Goal: Check status: Check status

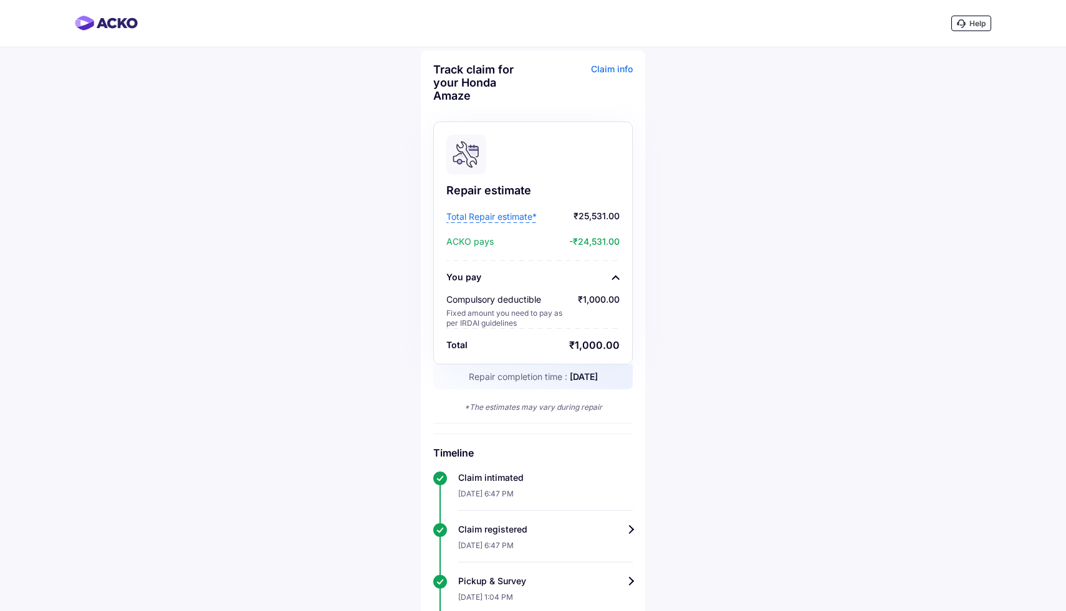
click at [614, 69] on div "Claim info" at bounding box center [584, 87] width 97 height 49
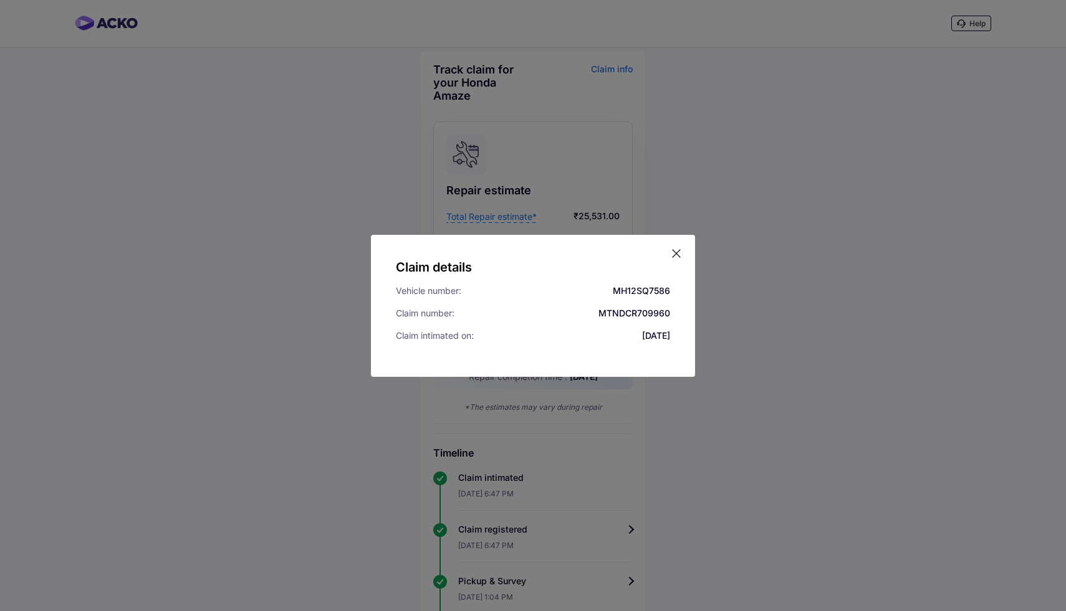
click at [677, 256] on icon at bounding box center [676, 253] width 12 height 12
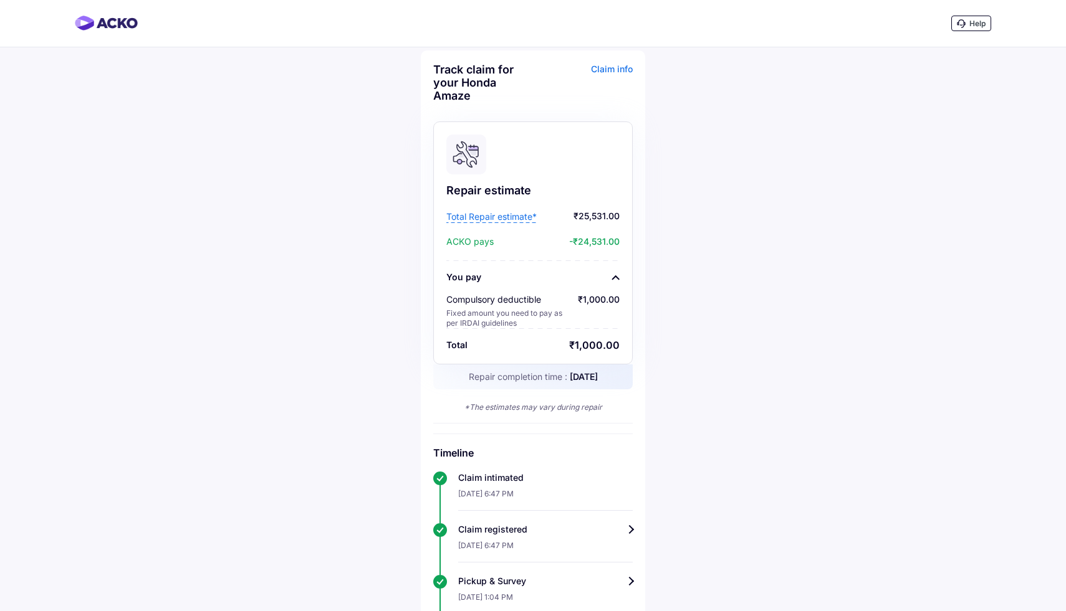
click at [525, 223] on span "Total Repair estimate*" at bounding box center [491, 217] width 90 height 12
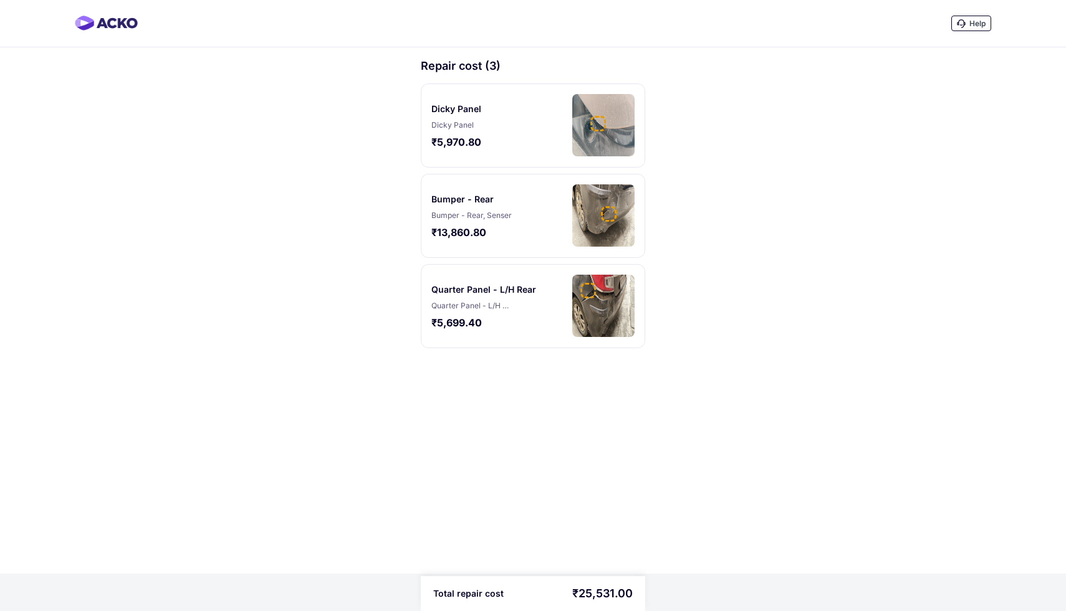
click at [594, 131] on div at bounding box center [598, 124] width 16 height 16
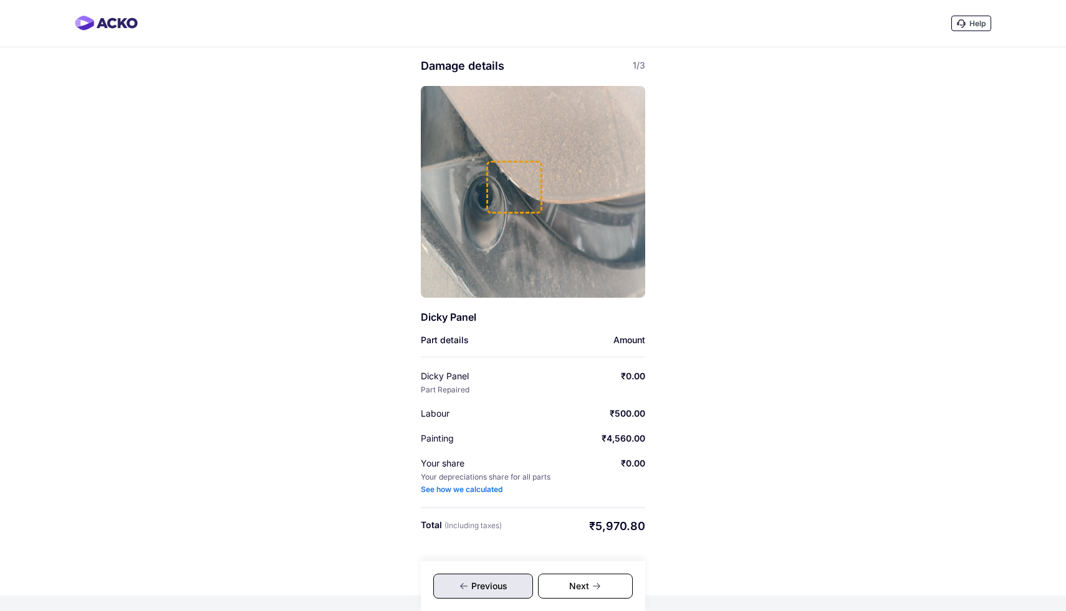
click at [496, 490] on div "See how we calculated" at bounding box center [462, 490] width 82 height 10
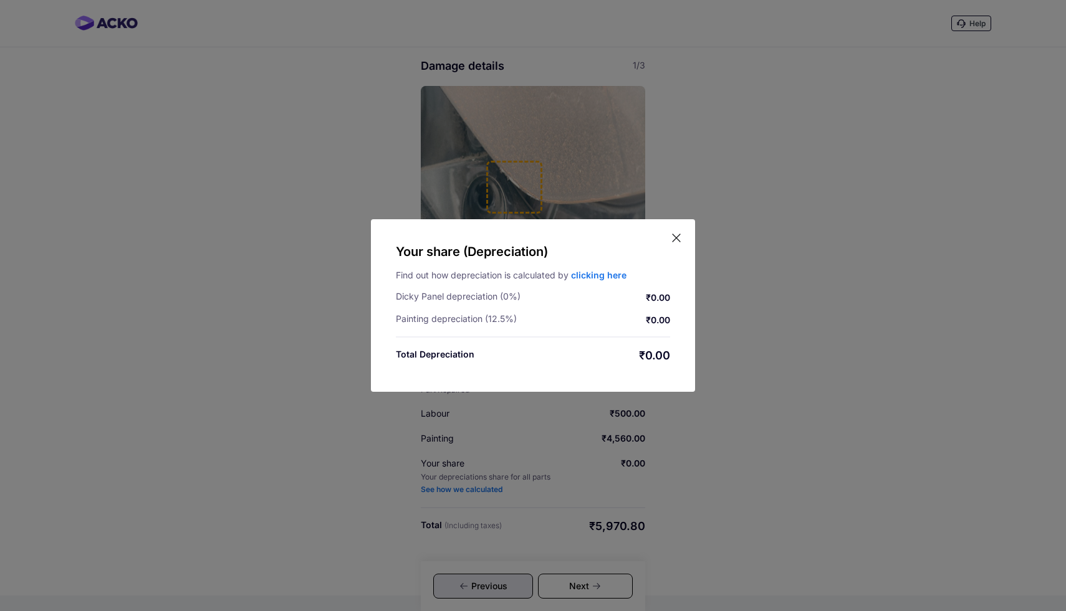
click at [585, 275] on link "clicking here" at bounding box center [598, 275] width 55 height 11
click at [674, 240] on icon at bounding box center [676, 237] width 7 height 7
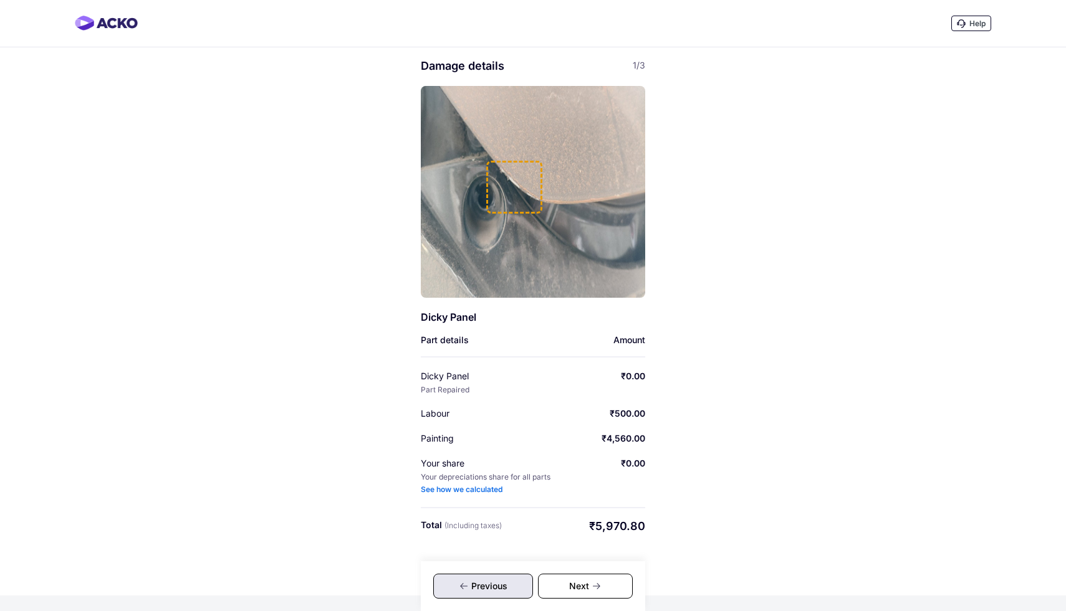
click at [579, 597] on div "Next" at bounding box center [585, 586] width 95 height 25
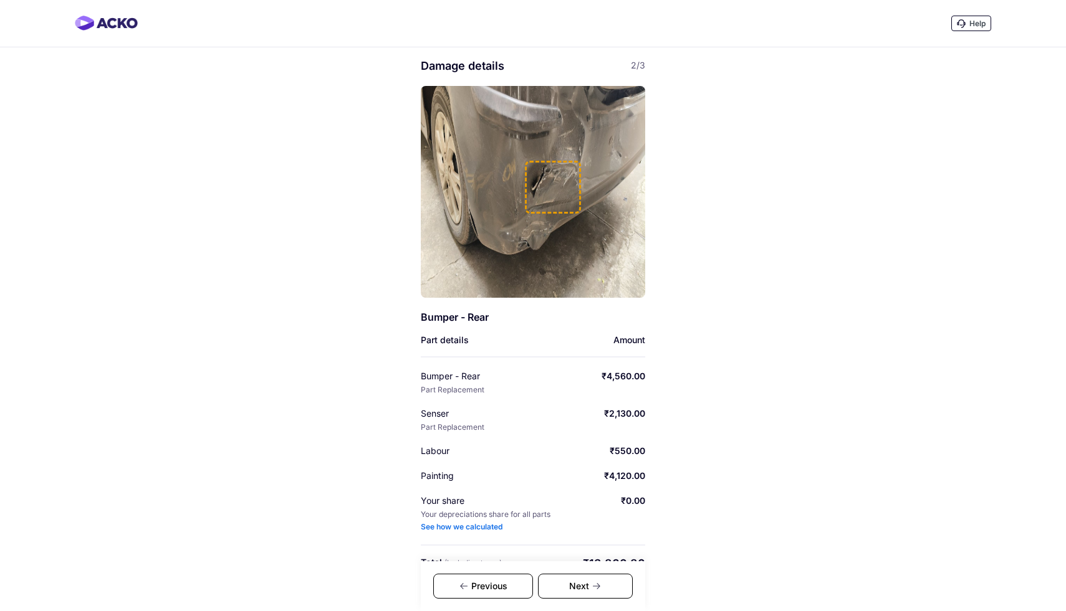
click at [579, 597] on div "Next" at bounding box center [585, 586] width 95 height 25
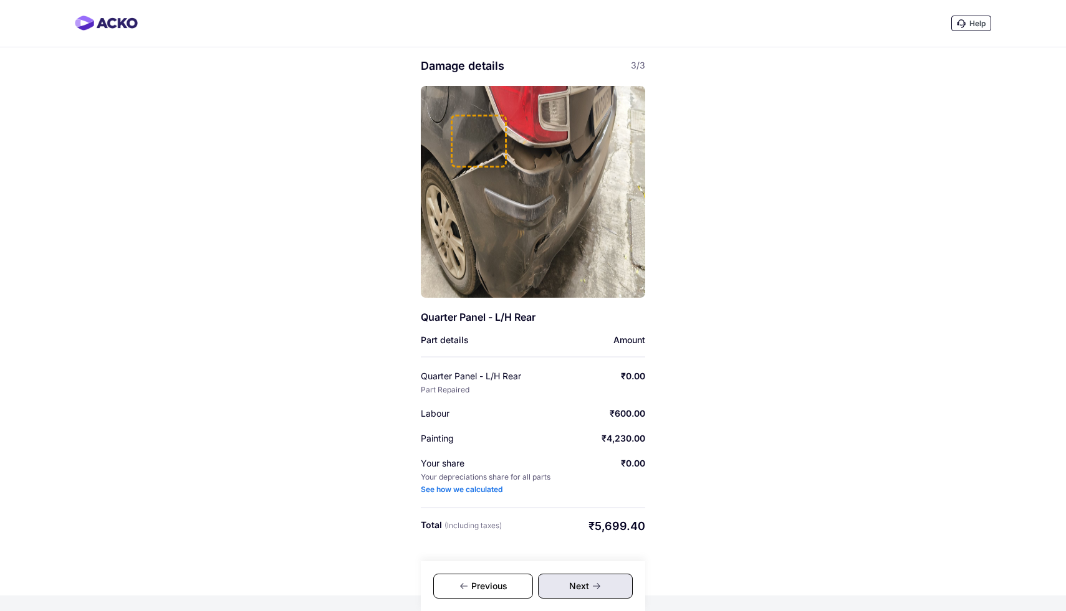
click at [579, 597] on div "Next" at bounding box center [585, 586] width 95 height 25
click at [579, 586] on div "Next" at bounding box center [585, 586] width 95 height 25
click at [506, 585] on div "Previous" at bounding box center [483, 586] width 100 height 25
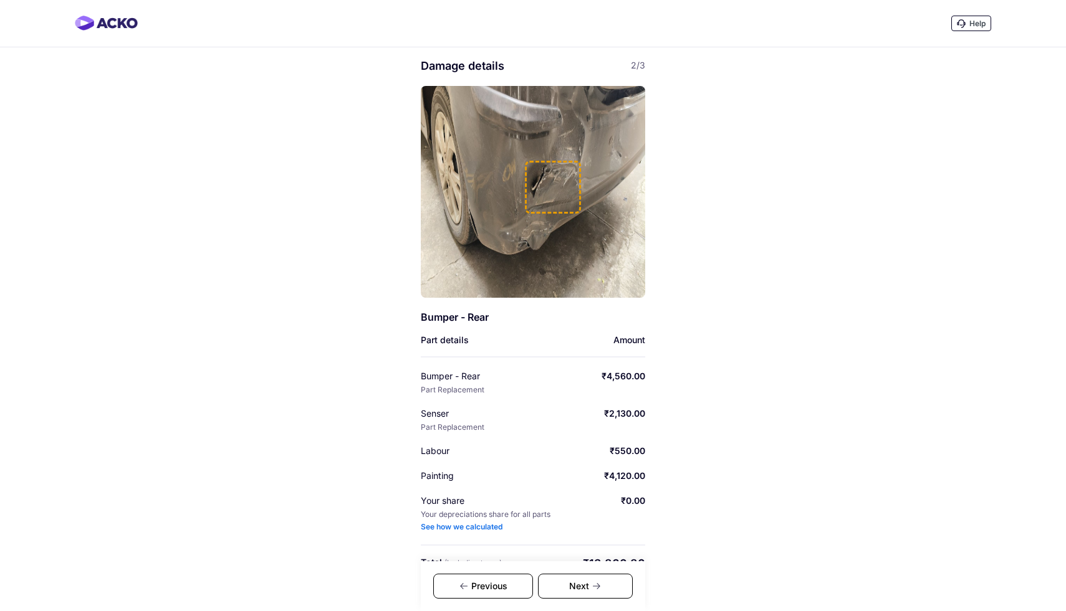
click at [506, 585] on div "Previous" at bounding box center [483, 586] width 100 height 25
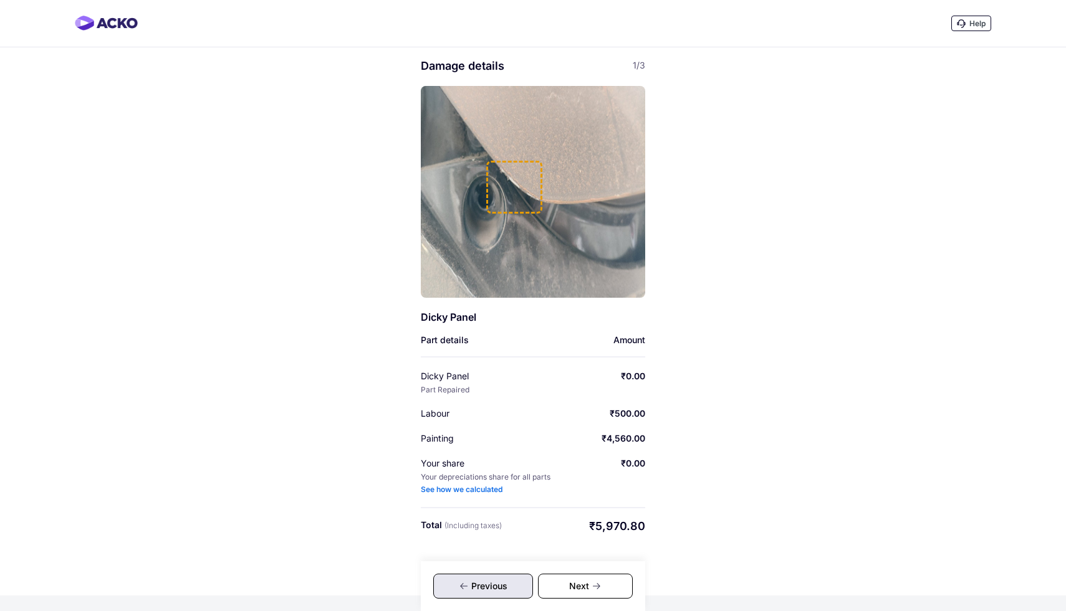
click at [506, 585] on div "Previous" at bounding box center [483, 586] width 100 height 25
click at [532, 163] on div at bounding box center [514, 187] width 56 height 53
